Goal: Communication & Community: Answer question/provide support

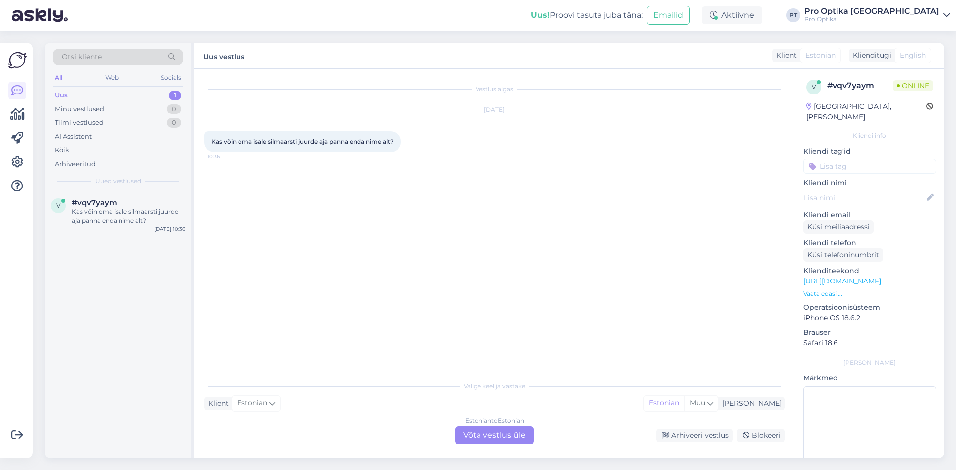
click at [490, 441] on div "Estonian to Estonian Võta vestlus üle" at bounding box center [494, 436] width 79 height 18
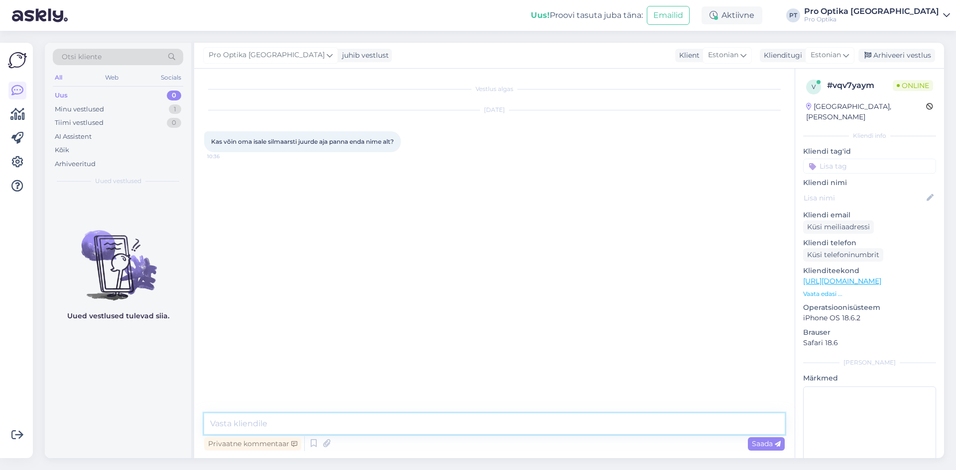
click at [352, 424] on textarea at bounding box center [494, 424] width 581 height 21
type textarea "Tere!"
type textarea "Hea oleks kui Te paneksite sinna isa nime, aga kui Te ise [PERSON_NAME] tulete …"
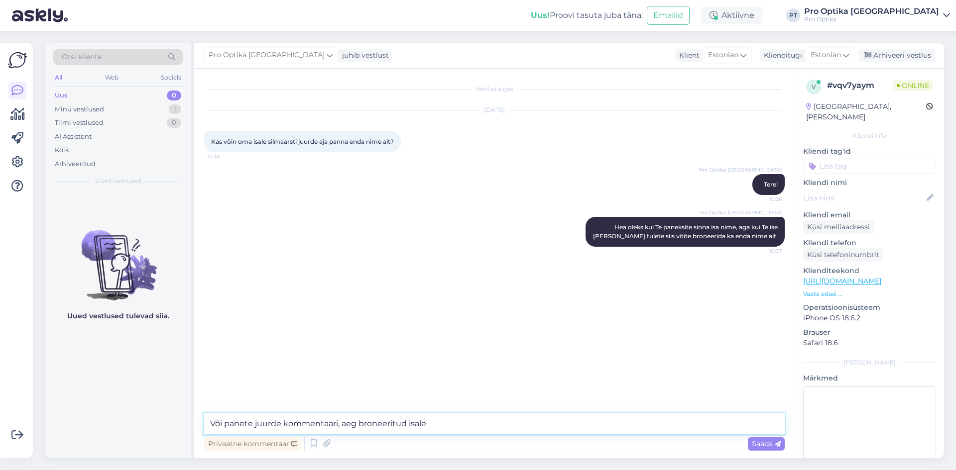
type textarea "Või panete juurde kommentaari, aeg broneeritud isale."
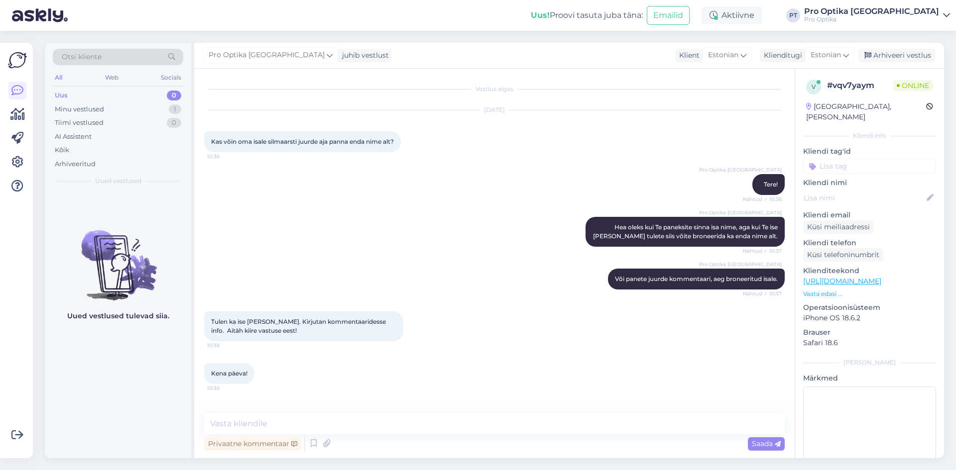
click at [305, 411] on div "Vestlus algas [DATE] Kas võin oma isale silmaarsti juurde aja panna enda nime a…" at bounding box center [494, 264] width 600 height 390
click at [316, 447] on icon at bounding box center [314, 444] width 12 height 15
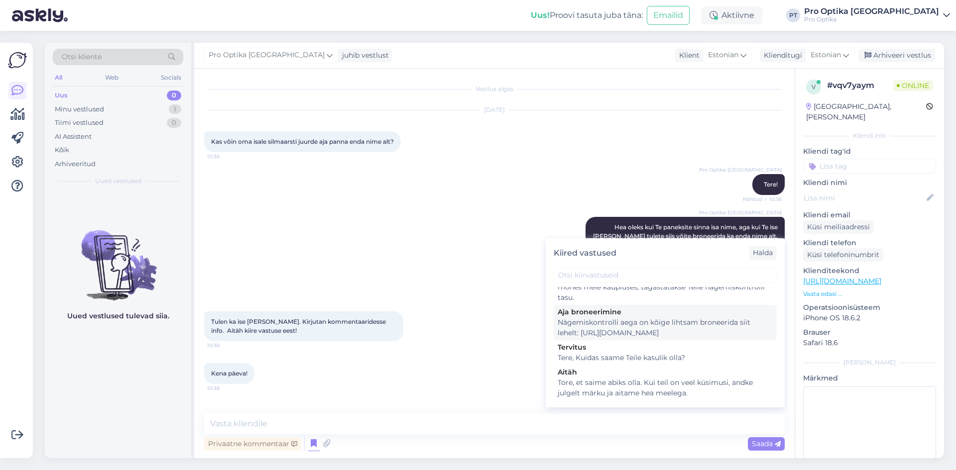
scroll to position [299, 0]
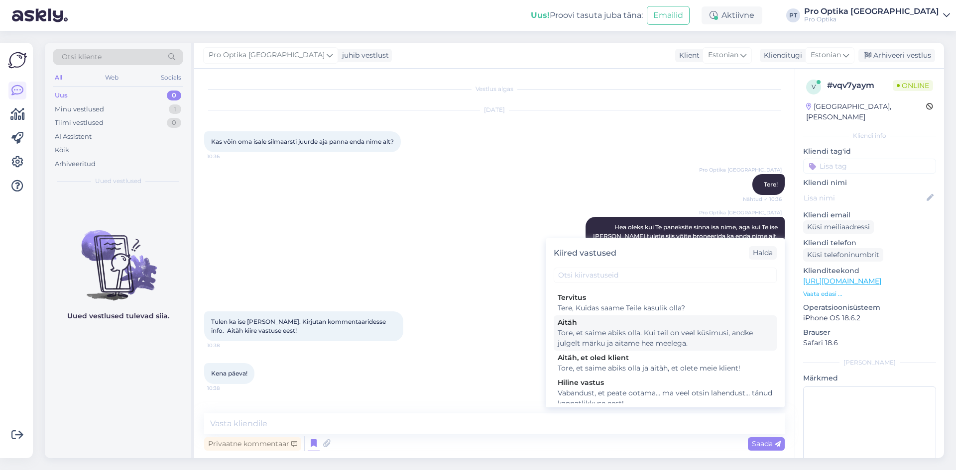
click at [640, 349] on div "Tore, et saime abiks olla. Kui teil on veel küsimusi, andke julgelt märku ja ai…" at bounding box center [665, 338] width 215 height 21
type textarea "Tore, et saime abiks olla. Kui teil on veel küsimusi, andke julgelt märku ja ai…"
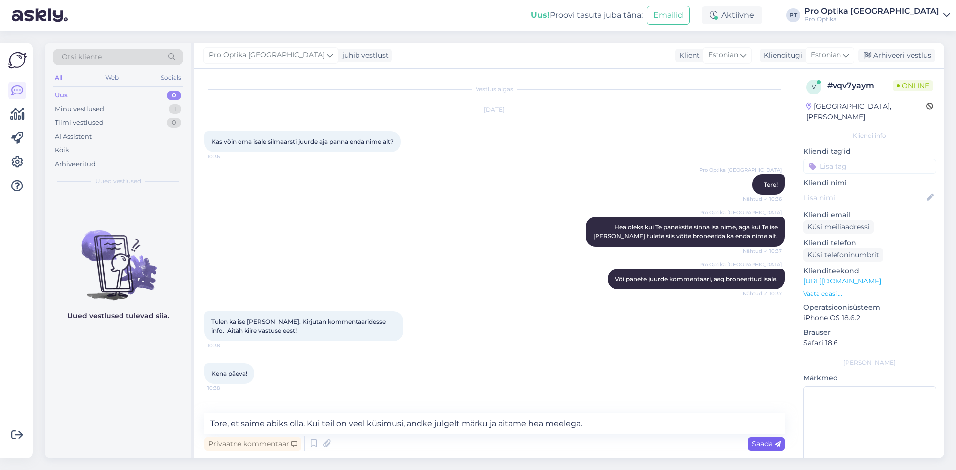
click at [774, 447] on span "Saada" at bounding box center [766, 444] width 29 height 9
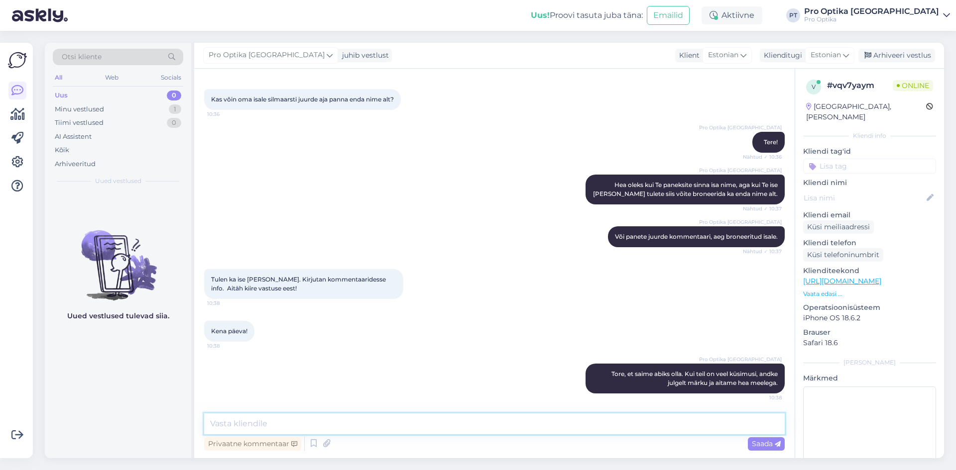
click at [254, 425] on textarea at bounding box center [494, 424] width 581 height 21
type textarea "Head päeva!"
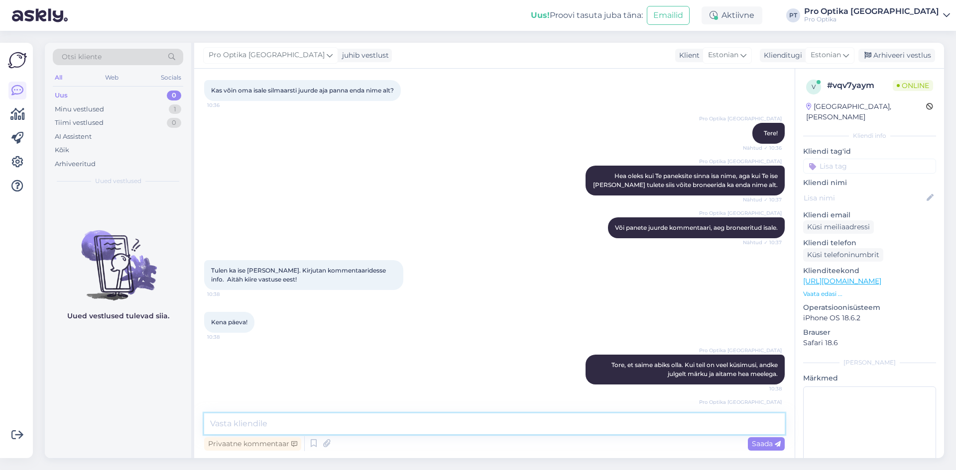
scroll to position [94, 0]
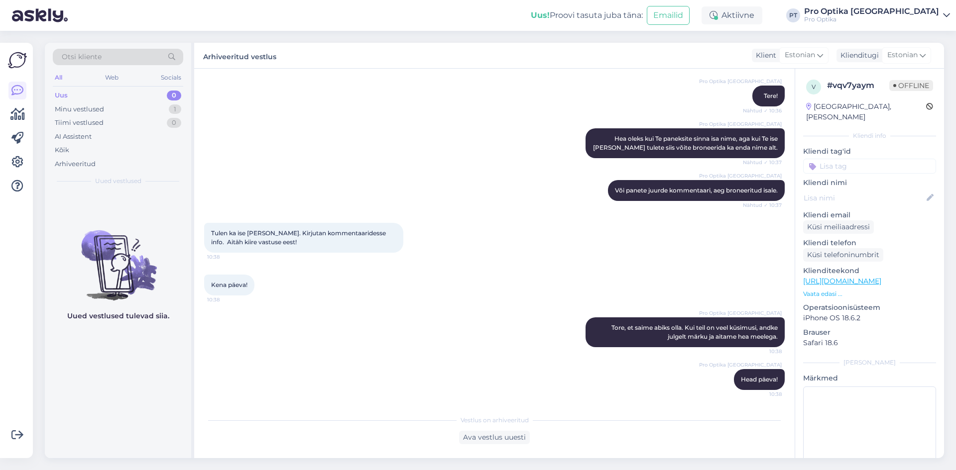
click at [276, 277] on div "Kena päeva! 10:38" at bounding box center [494, 285] width 581 height 43
click at [169, 346] on div "Uued vestlused tulevad siia." at bounding box center [118, 325] width 146 height 267
click at [165, 107] on div "Minu vestlused 1" at bounding box center [118, 110] width 130 height 14
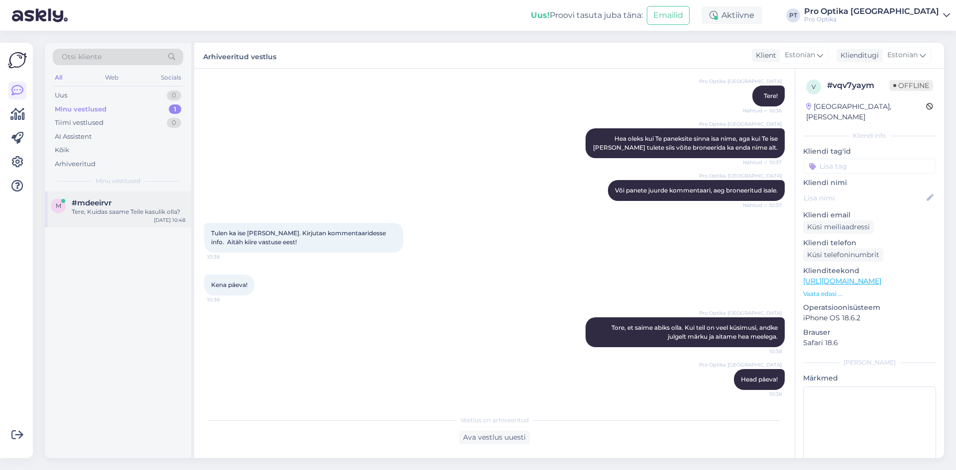
click at [96, 208] on div "Tere, Kuidas saame Teile kasulik olla?" at bounding box center [129, 212] width 114 height 9
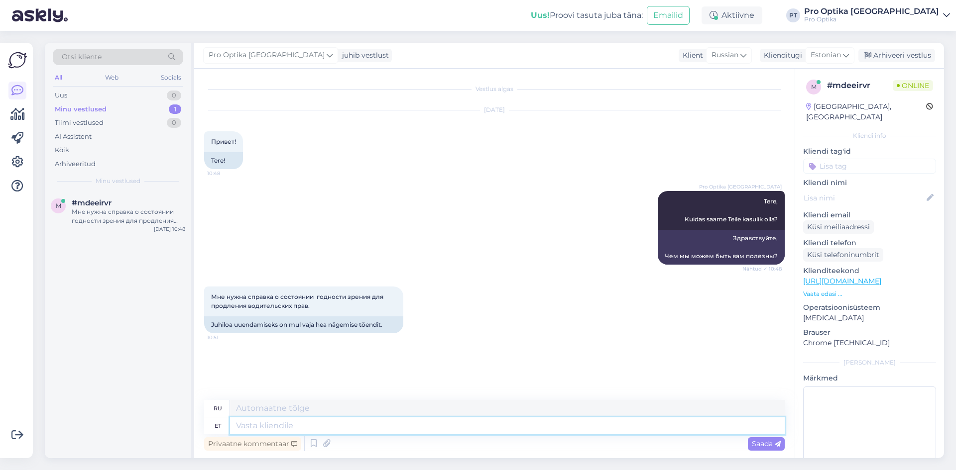
click at [554, 424] on textarea at bounding box center [507, 426] width 555 height 17
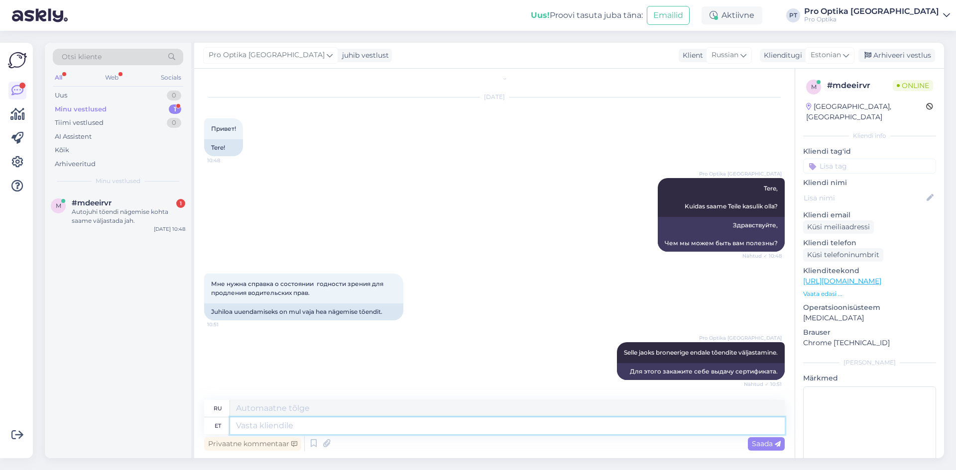
scroll to position [237, 0]
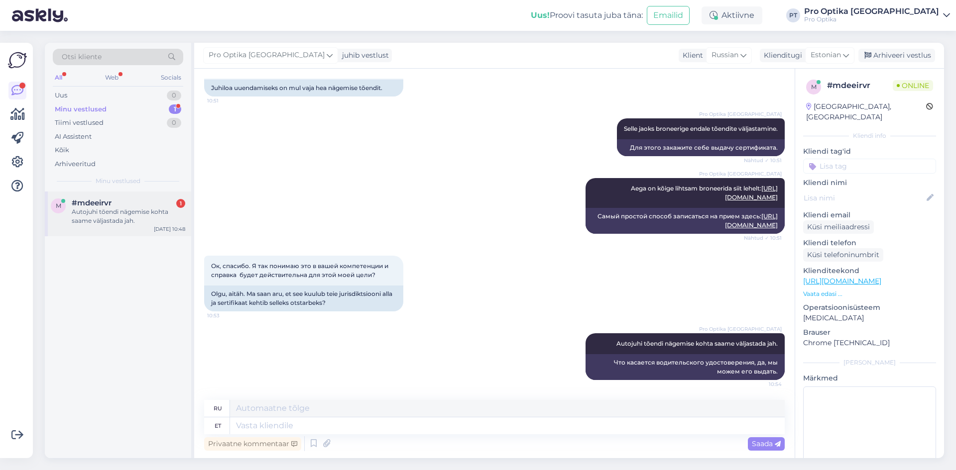
click at [159, 208] on div "Autojuhi tõendi nägemise kohta saame väljastada jah." at bounding box center [129, 217] width 114 height 18
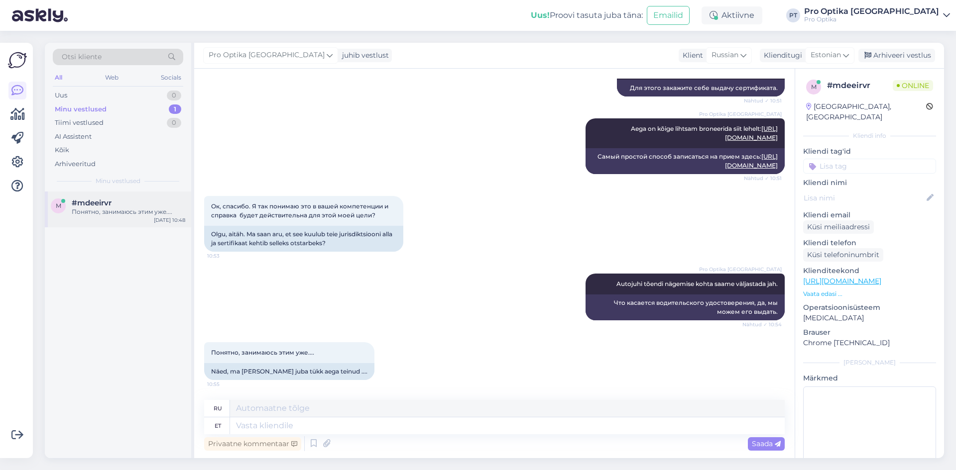
scroll to position [374, 0]
